Goal: Task Accomplishment & Management: Manage account settings

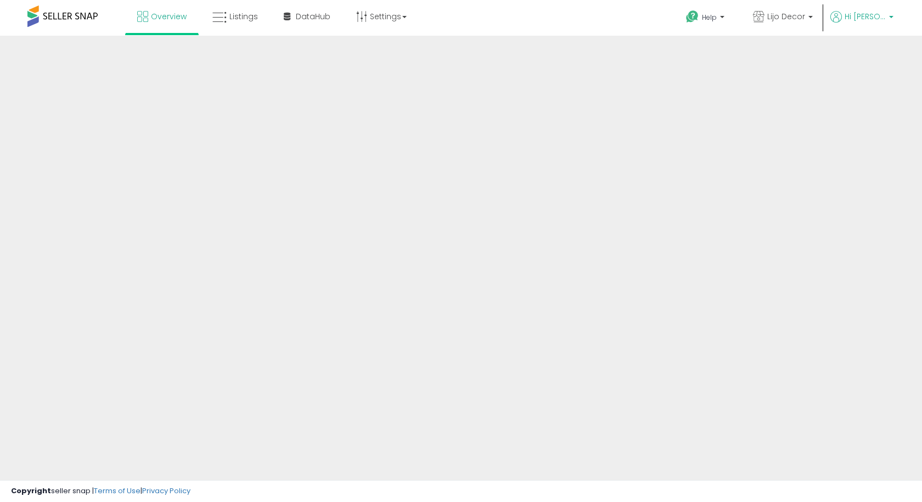
click at [864, 14] on span "Hi [PERSON_NAME]" at bounding box center [865, 16] width 41 height 11
click at [799, 16] on span "Lijo Decor" at bounding box center [786, 16] width 38 height 11
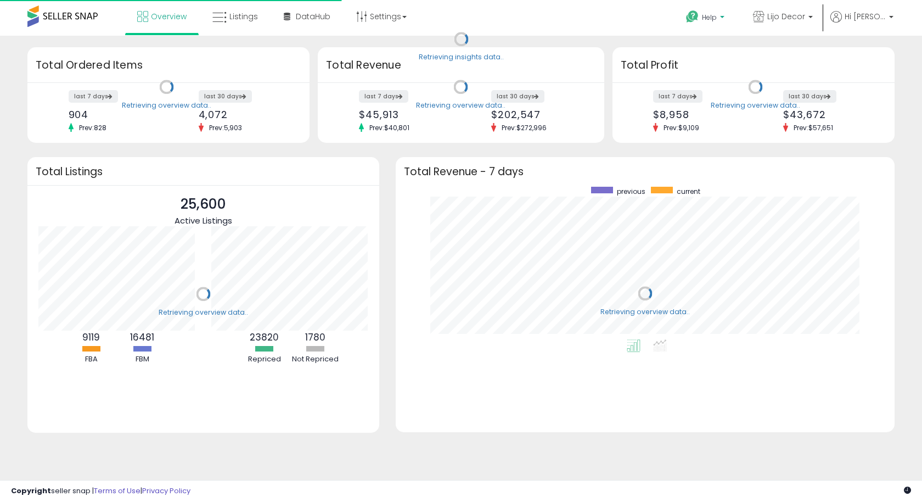
scroll to position [153, 477]
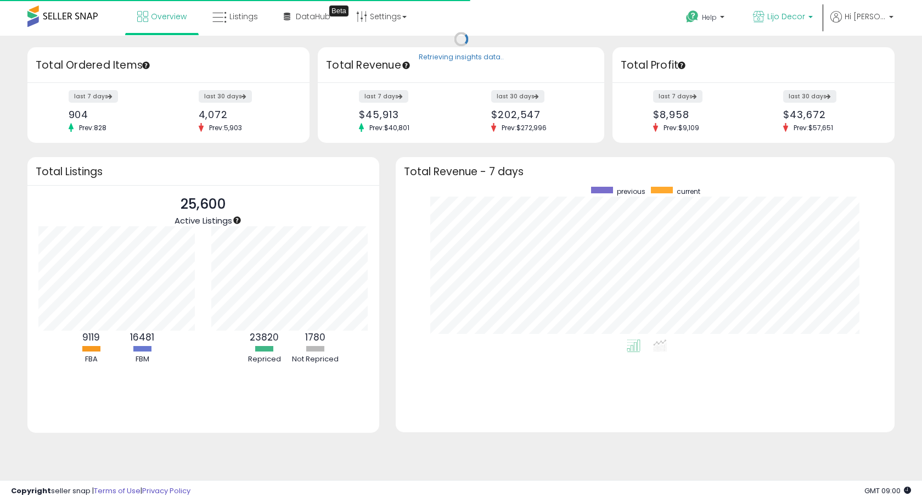
click at [805, 21] on span "Lijo Decor" at bounding box center [786, 16] width 38 height 11
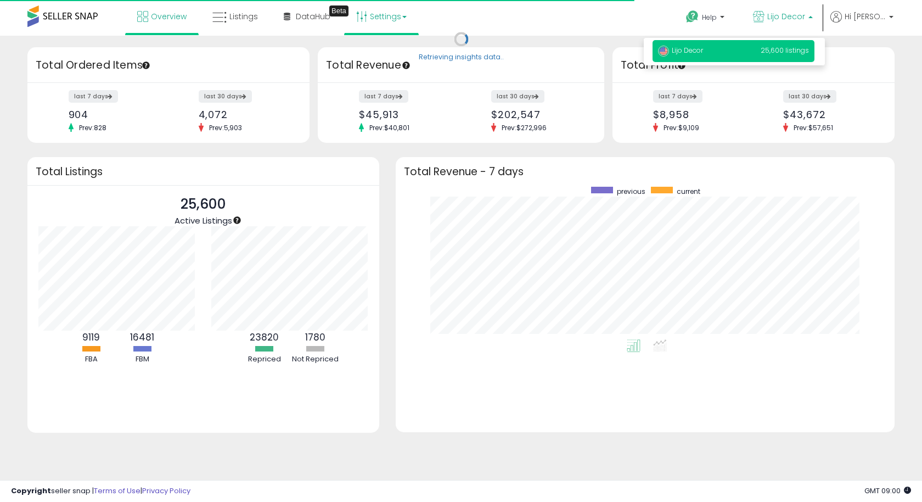
click at [394, 14] on link "Settings" at bounding box center [381, 16] width 67 height 33
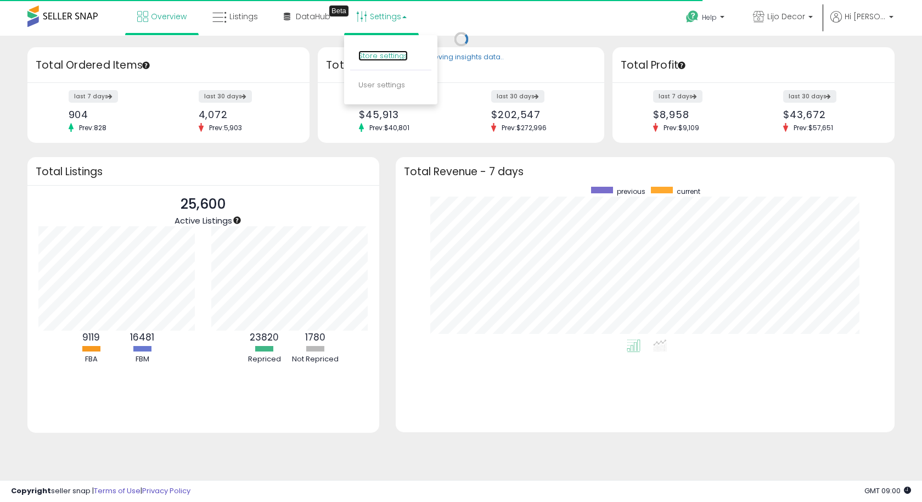
click at [373, 51] on link "Store settings" at bounding box center [382, 56] width 49 height 10
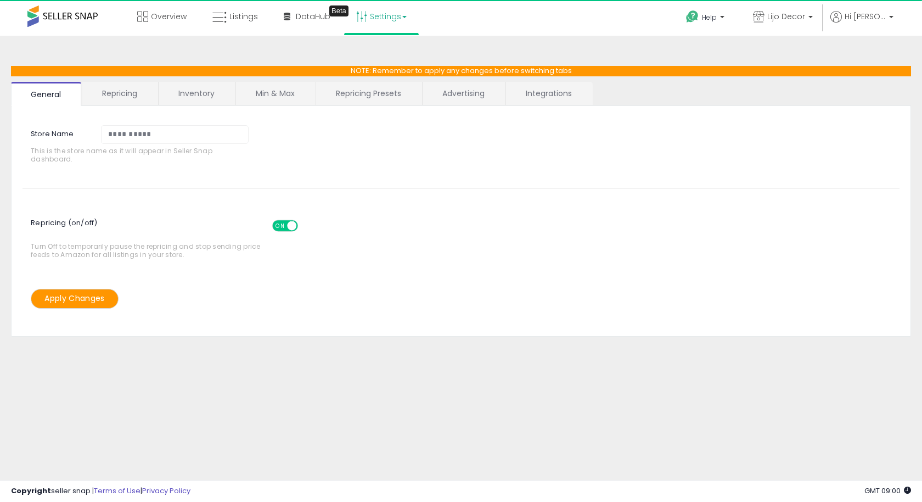
click at [477, 94] on link "Advertising" at bounding box center [464, 93] width 82 height 23
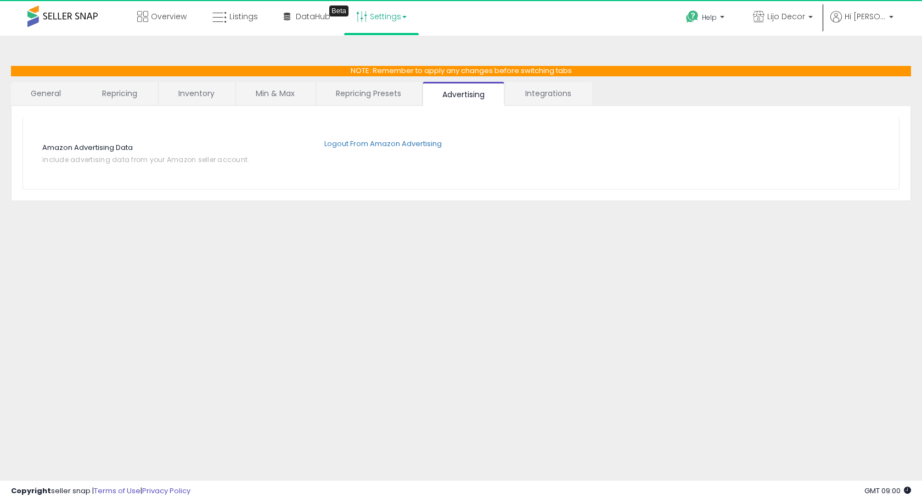
click at [358, 94] on link "Repricing Presets" at bounding box center [368, 93] width 105 height 23
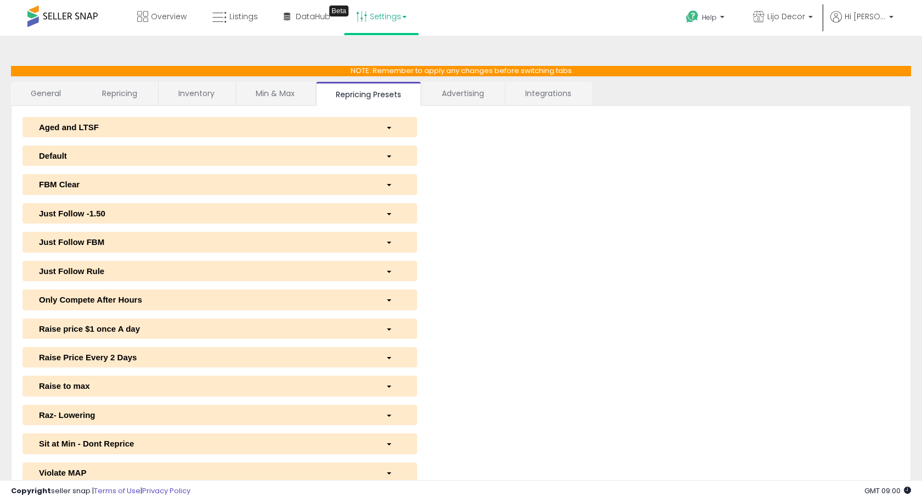
click at [272, 91] on link "Min & Max" at bounding box center [275, 93] width 79 height 23
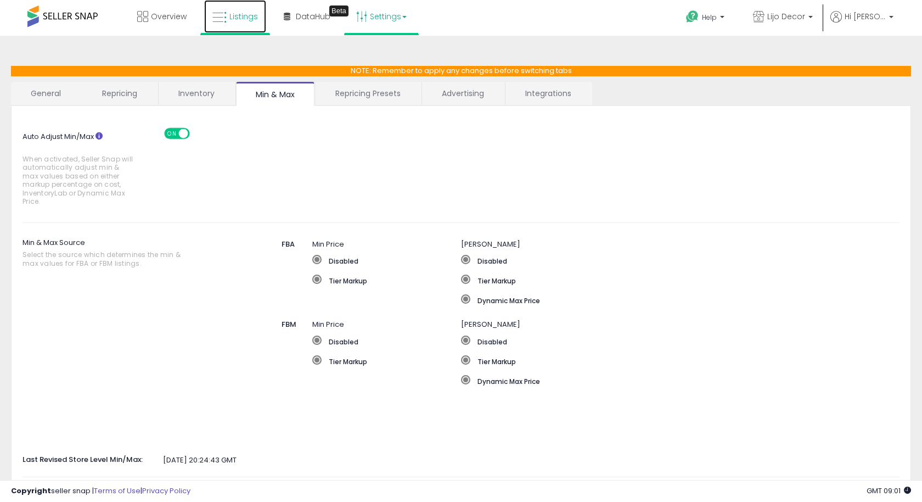
click at [240, 16] on span "Listings" at bounding box center [243, 16] width 29 height 11
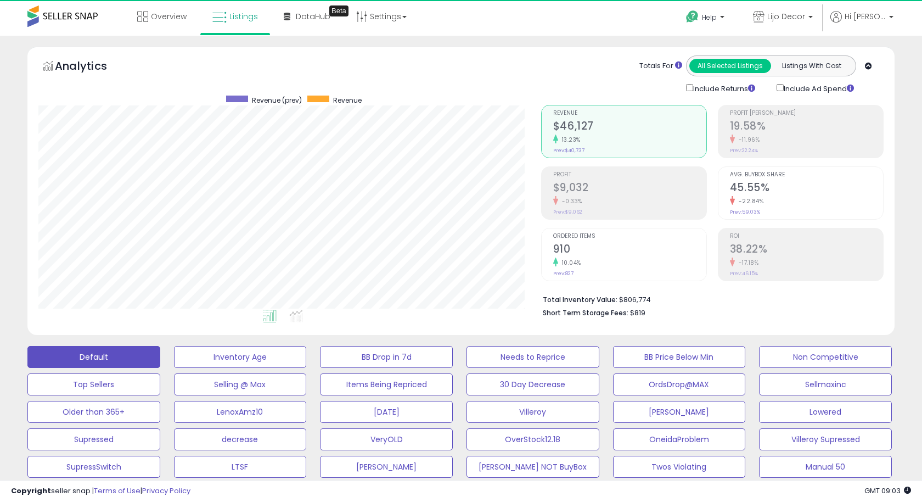
scroll to position [225, 502]
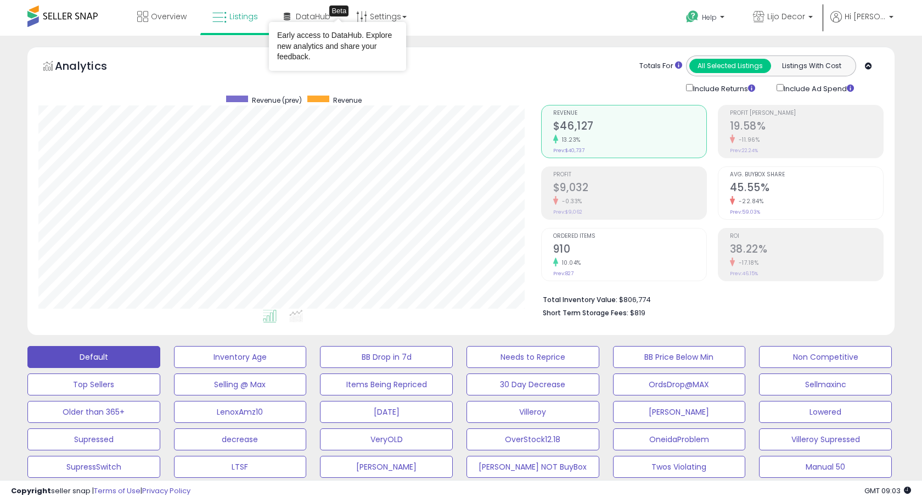
click at [390, 23] on div "Early access to DataHub. Explore new analytics and share your feedback." at bounding box center [337, 46] width 137 height 49
click at [396, 18] on link "Settings" at bounding box center [381, 16] width 67 height 33
